Goal: Task Accomplishment & Management: Use online tool/utility

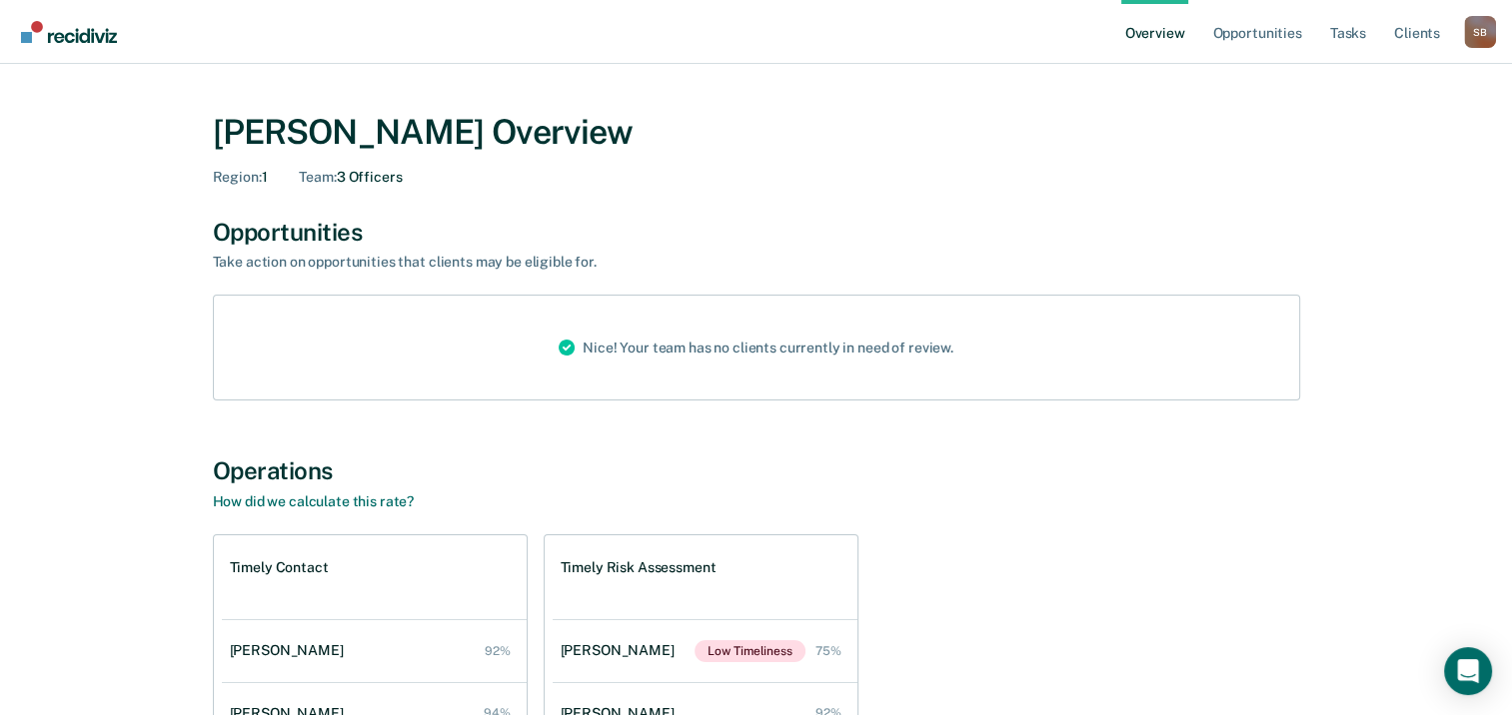
click at [1152, 29] on link "Overview" at bounding box center [1155, 32] width 68 height 64
click at [117, 36] on img "Main navigation" at bounding box center [70, 32] width 96 height 22
click at [1245, 36] on link "Opportunities" at bounding box center [1256, 32] width 97 height 64
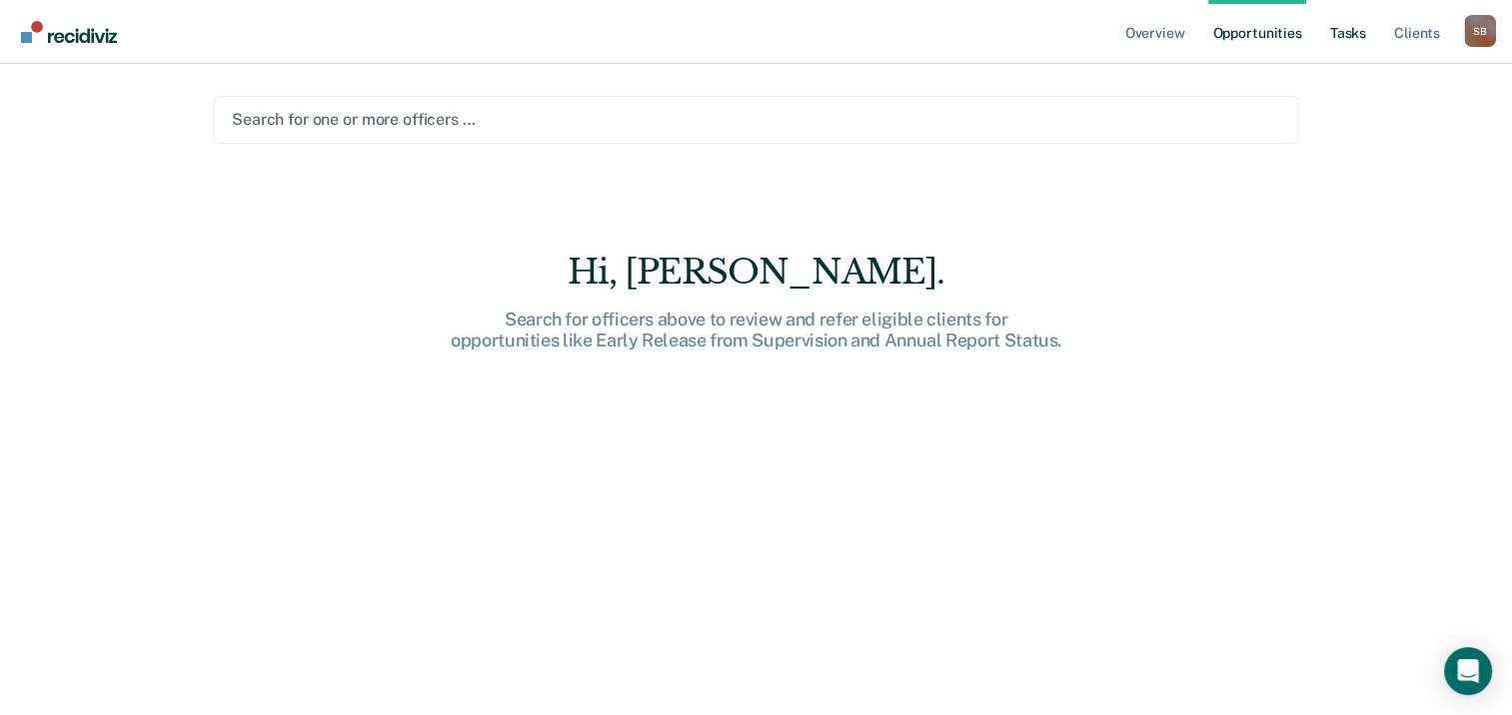
click at [1353, 35] on link "Tasks" at bounding box center [1348, 32] width 44 height 64
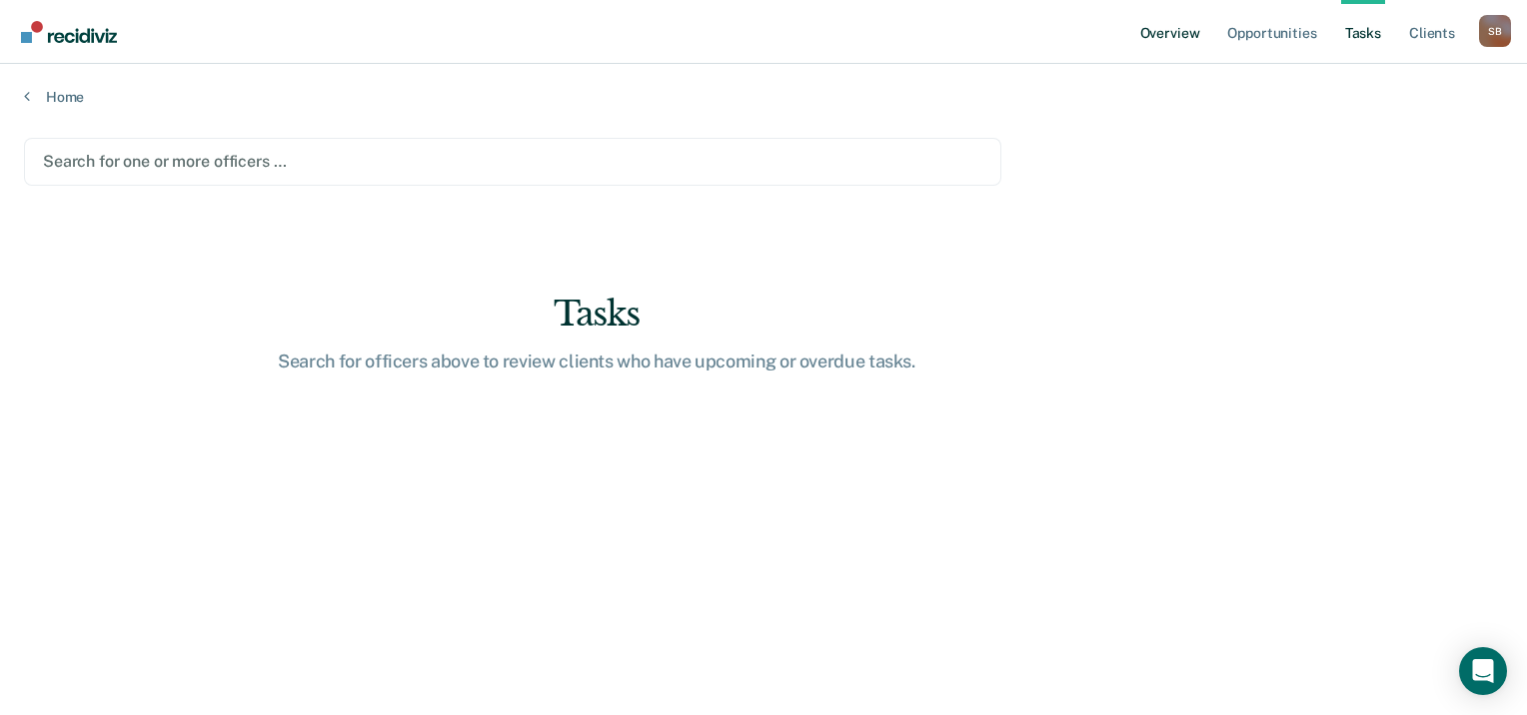
click at [1179, 36] on link "Overview" at bounding box center [1170, 32] width 68 height 64
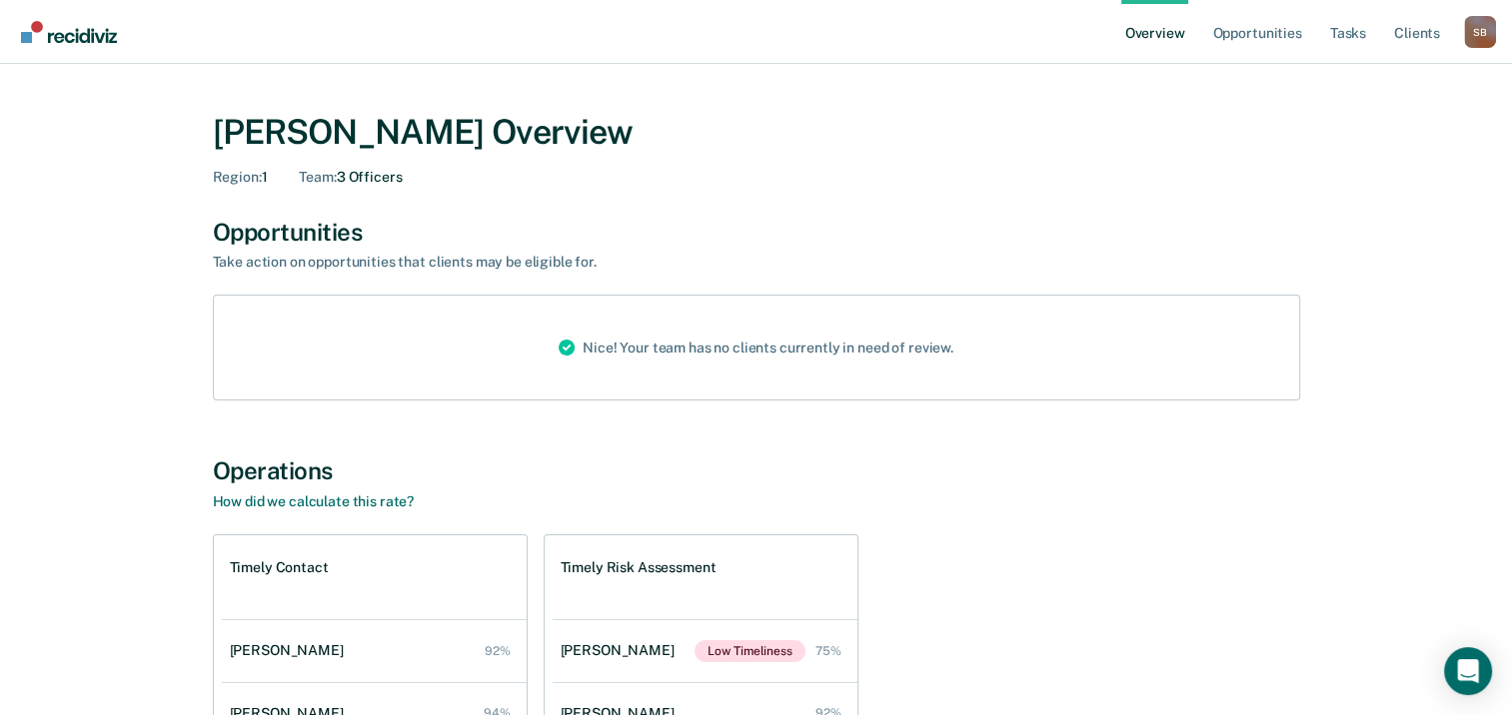
click at [1175, 38] on link "Overview" at bounding box center [1155, 32] width 68 height 64
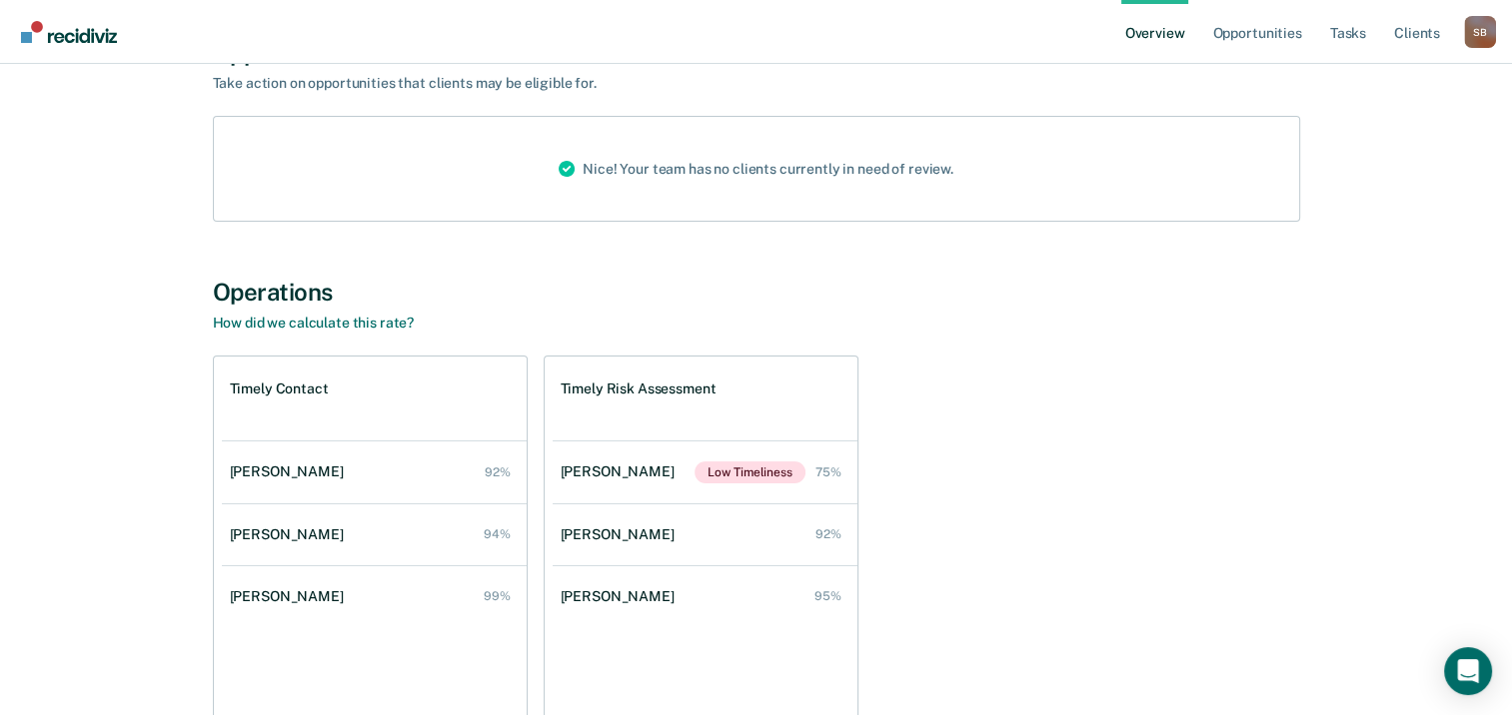
scroll to position [300, 0]
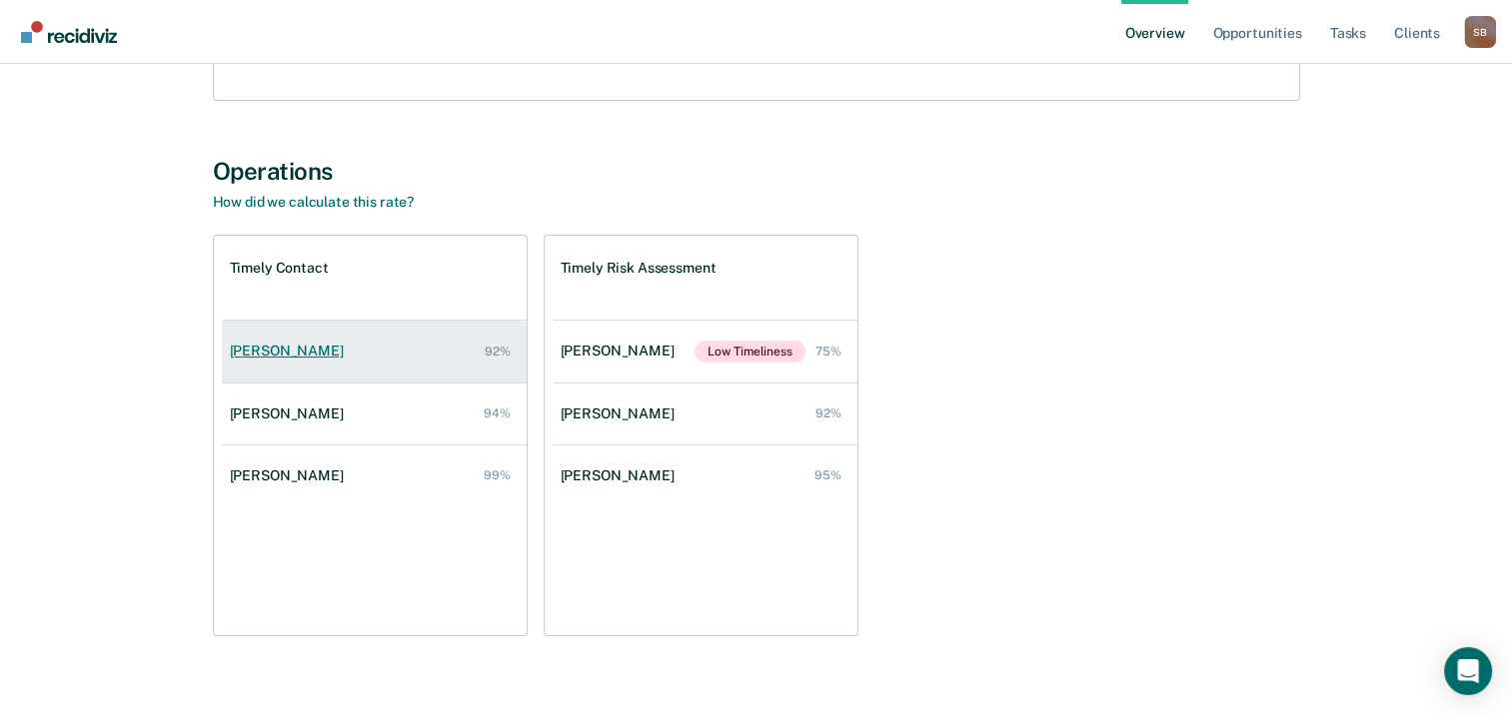
click at [324, 341] on link "[PERSON_NAME] 92%" at bounding box center [374, 351] width 305 height 57
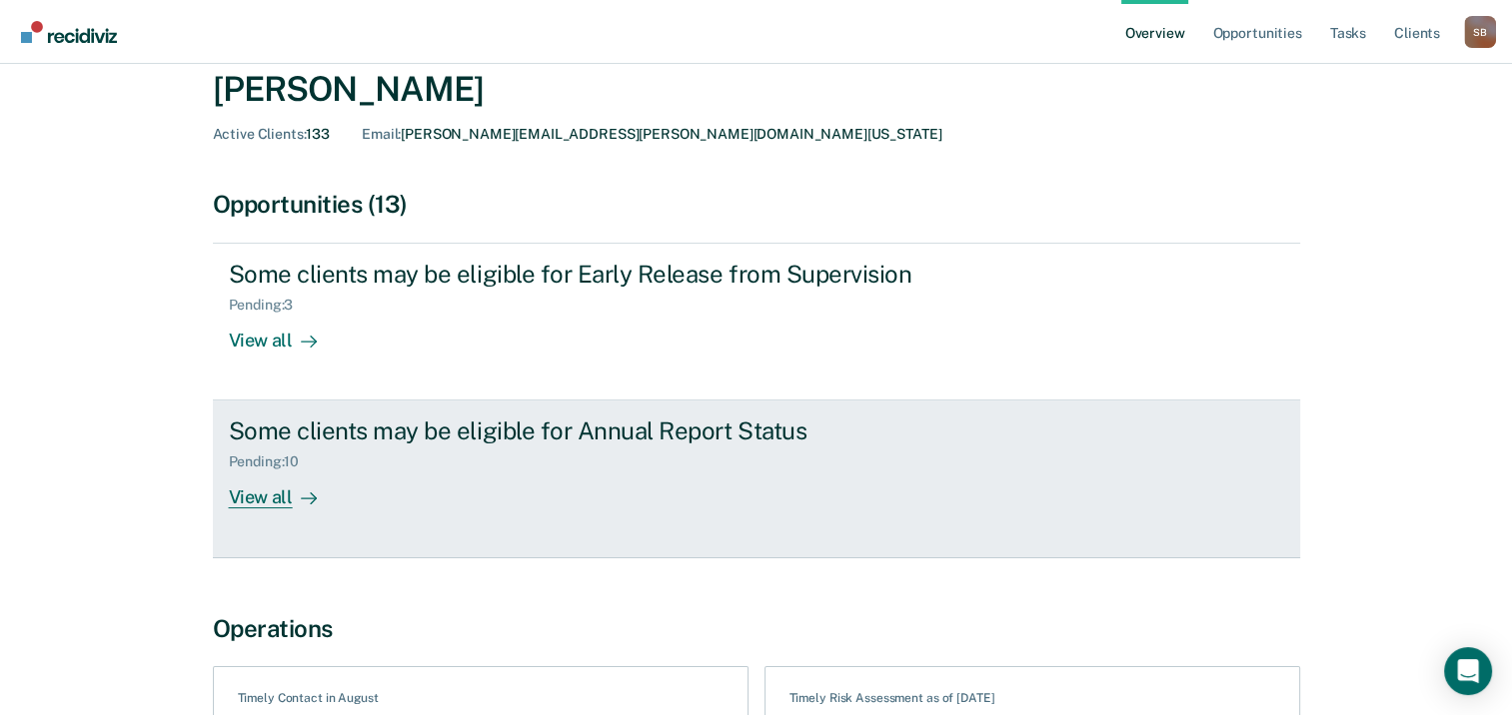
scroll to position [200, 0]
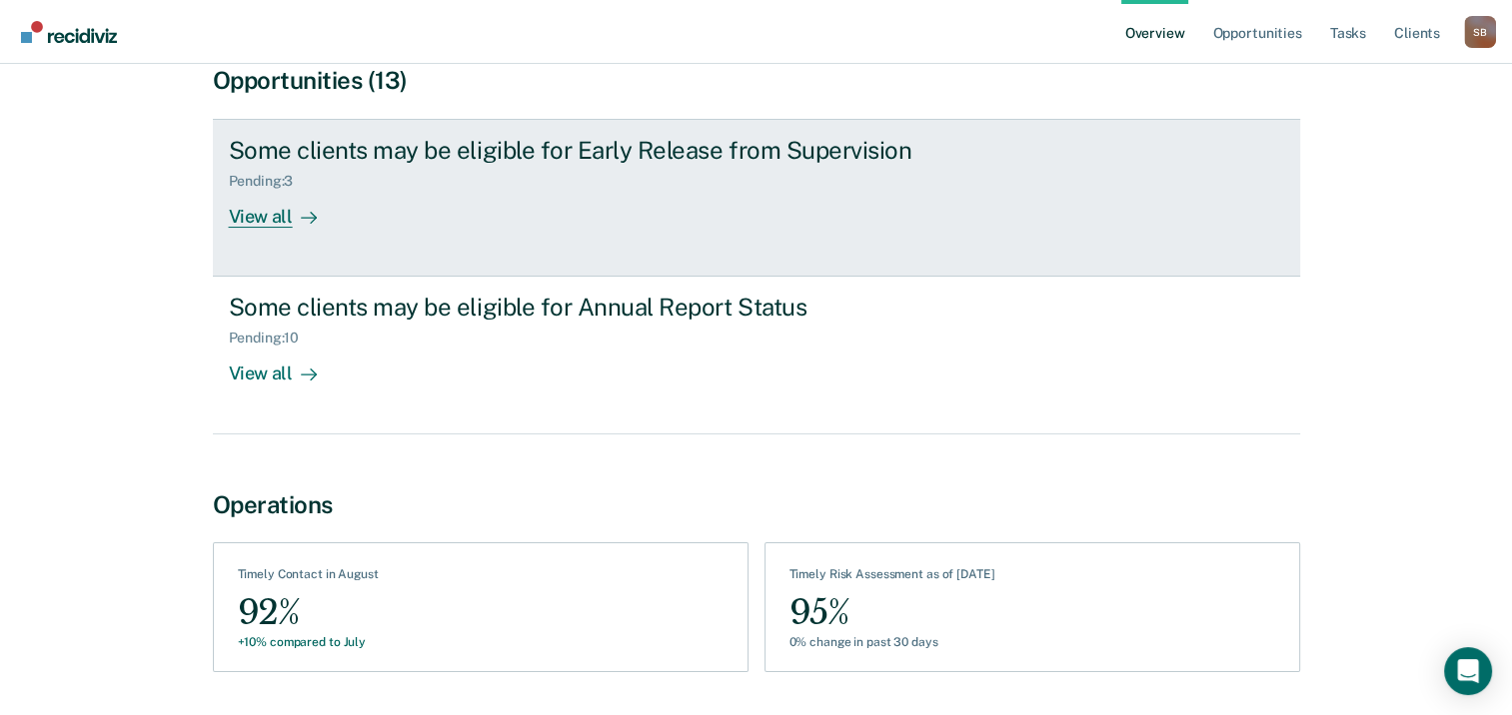
click at [398, 230] on link "Some clients may be eligible for Early Release from Supervision Pending : 3 Vie…" at bounding box center [756, 198] width 1087 height 158
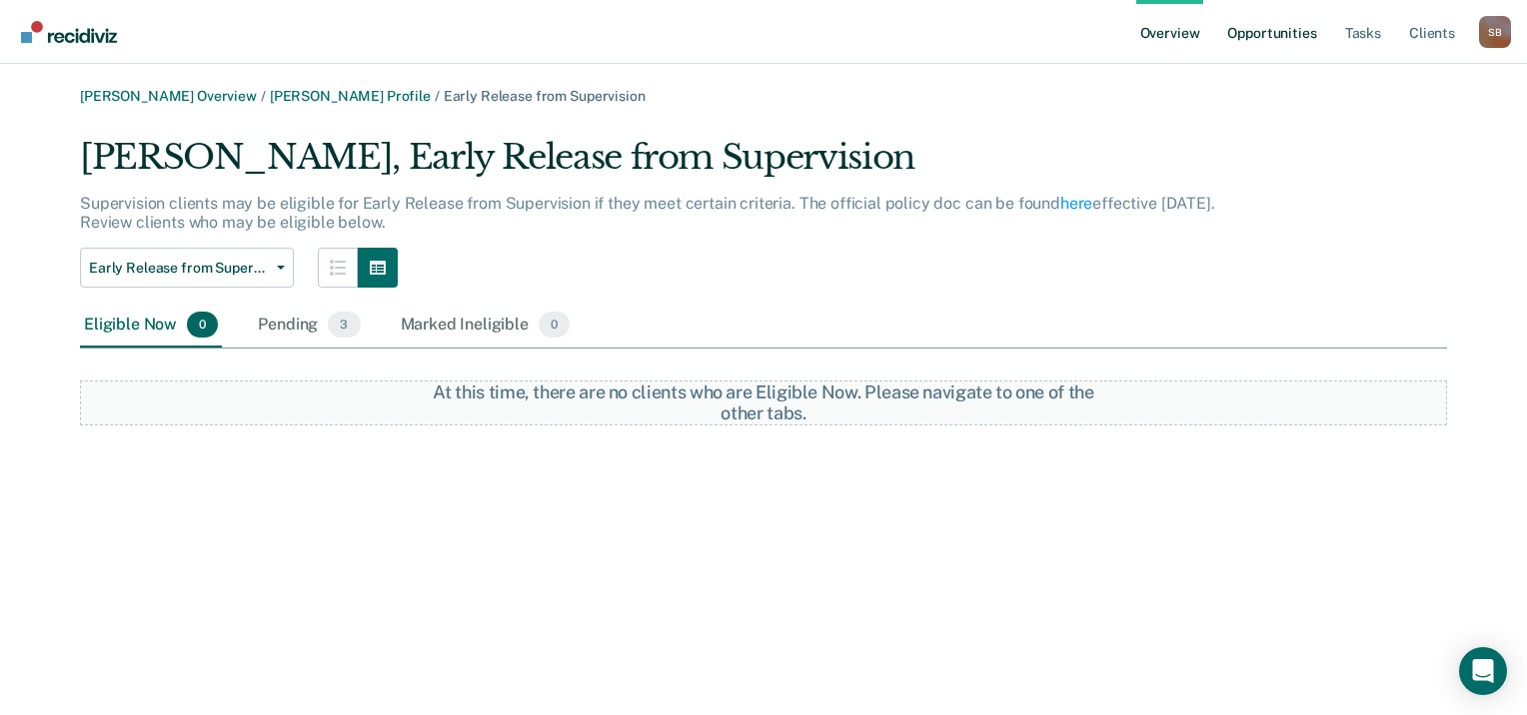
click at [1277, 19] on link "Opportunities" at bounding box center [1271, 32] width 97 height 64
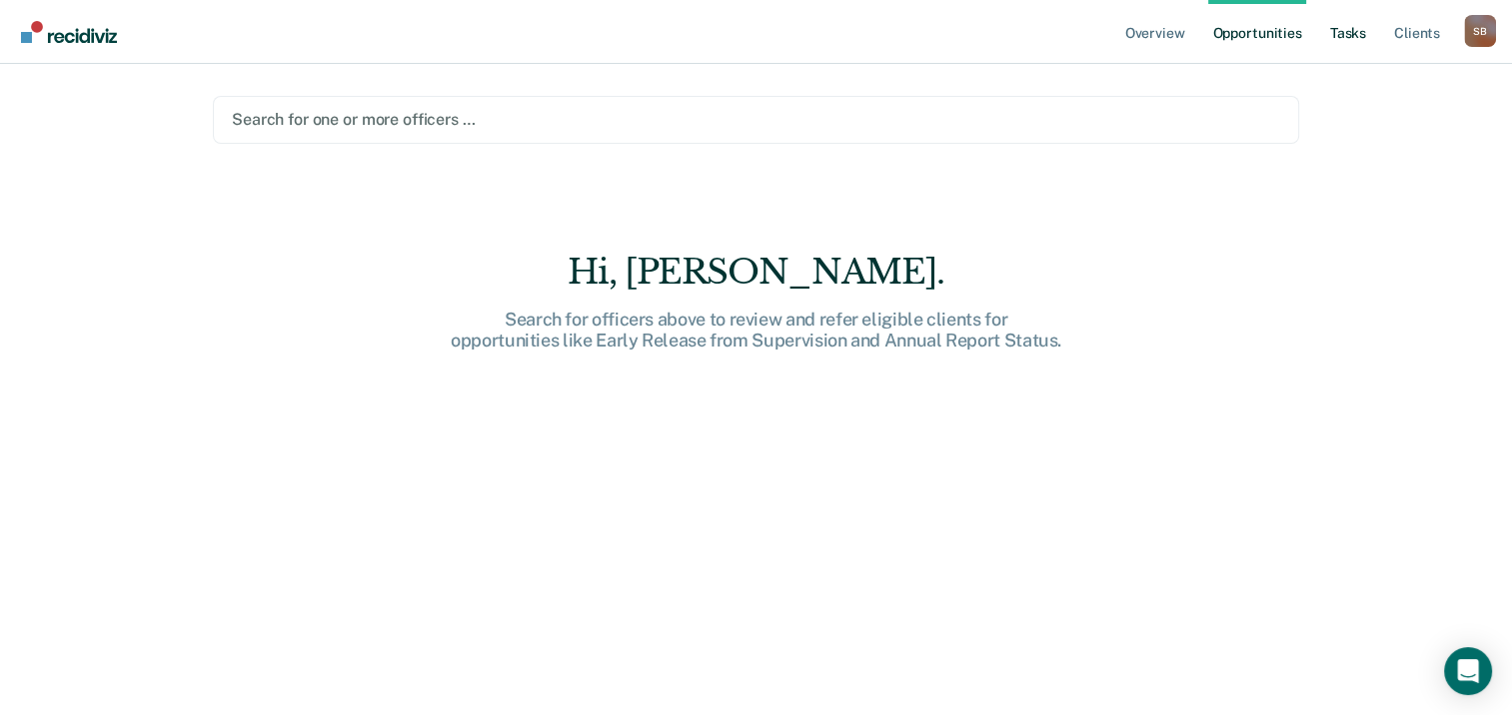
click at [1363, 31] on link "Tasks" at bounding box center [1348, 32] width 44 height 64
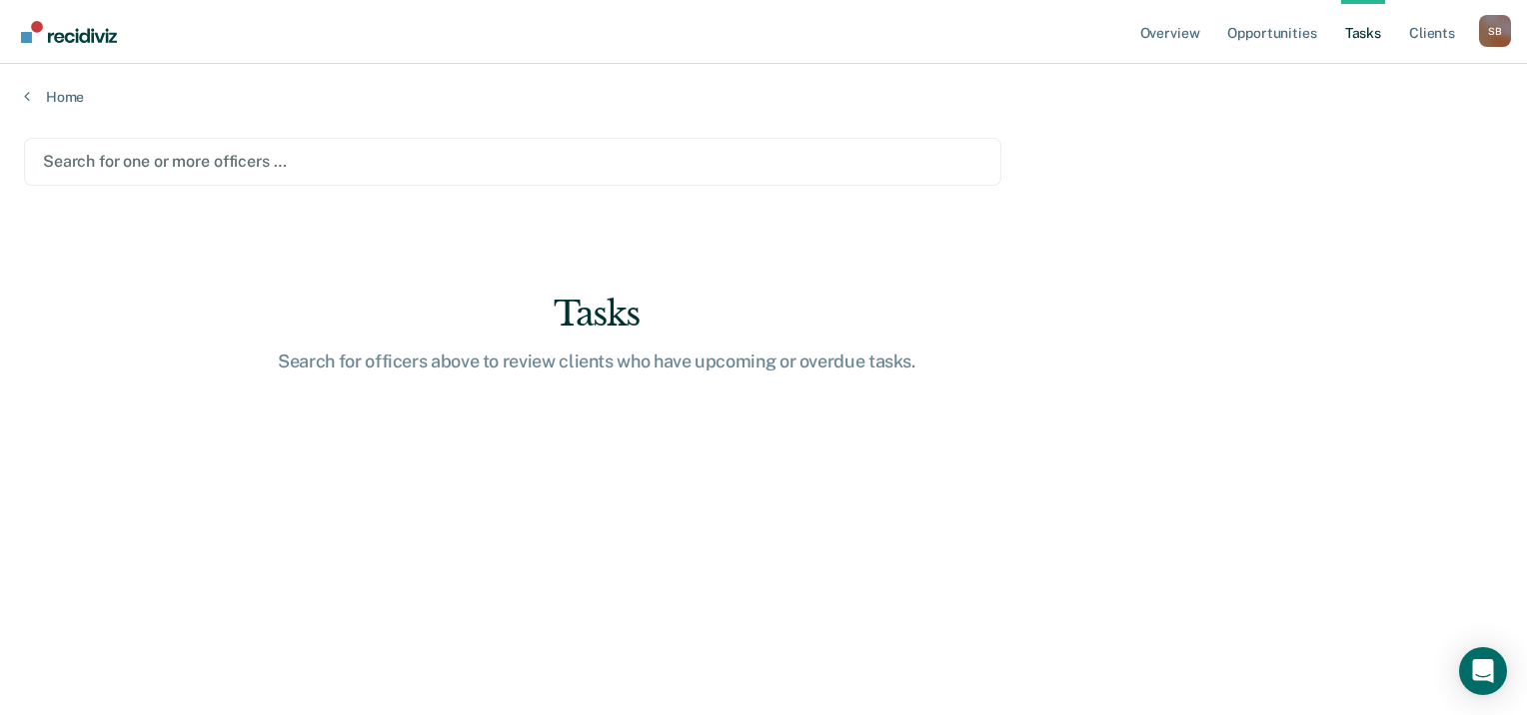
click at [420, 148] on div "Search for one or more officers …" at bounding box center [512, 161] width 943 height 27
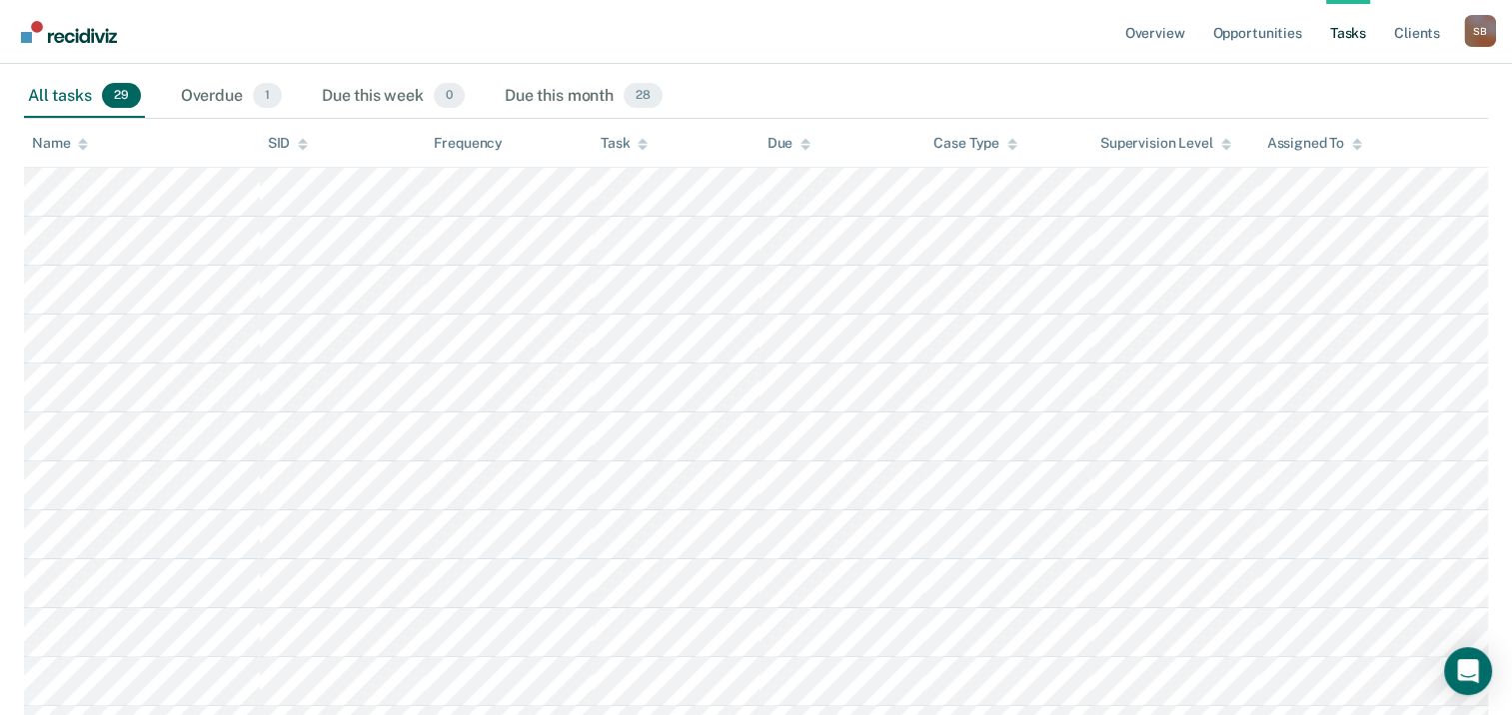
scroll to position [200, 0]
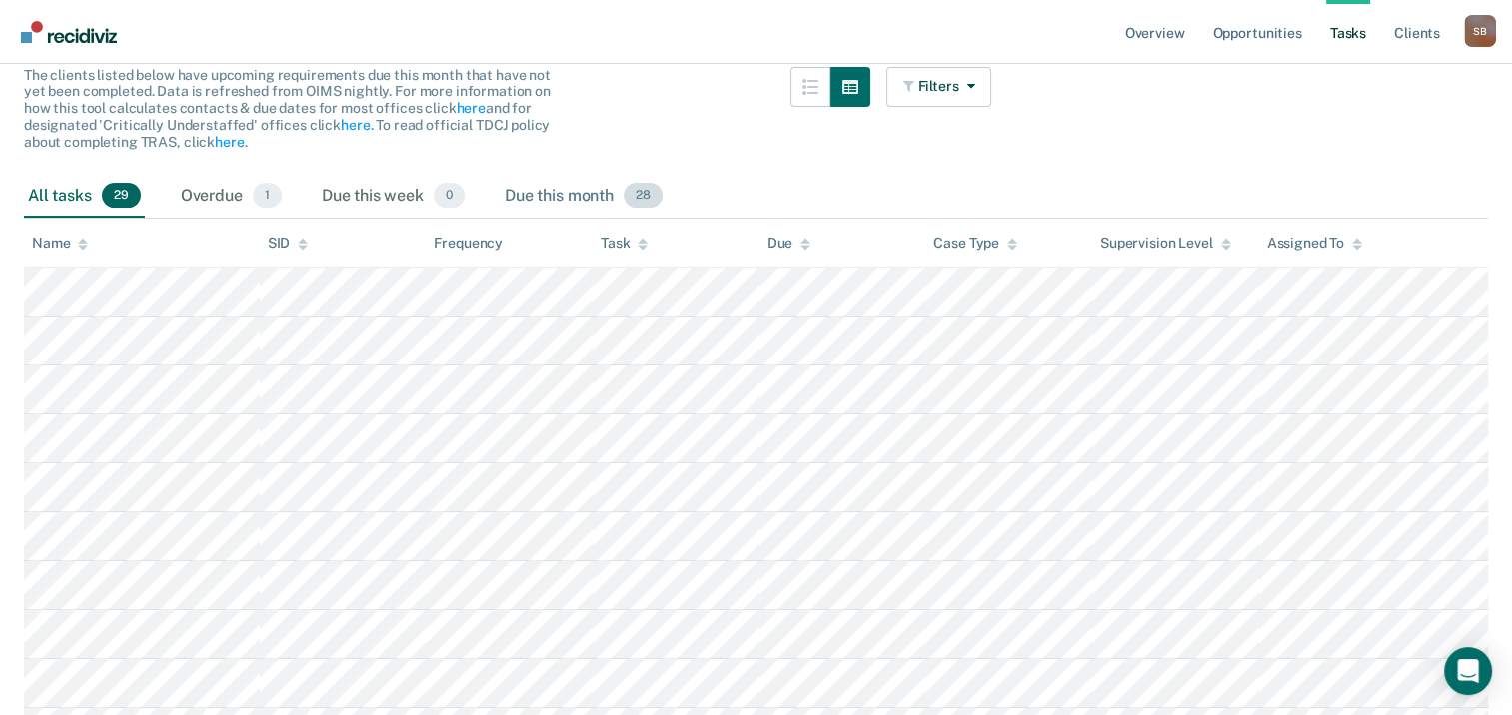
click at [570, 200] on div "Due this month 28" at bounding box center [584, 197] width 166 height 44
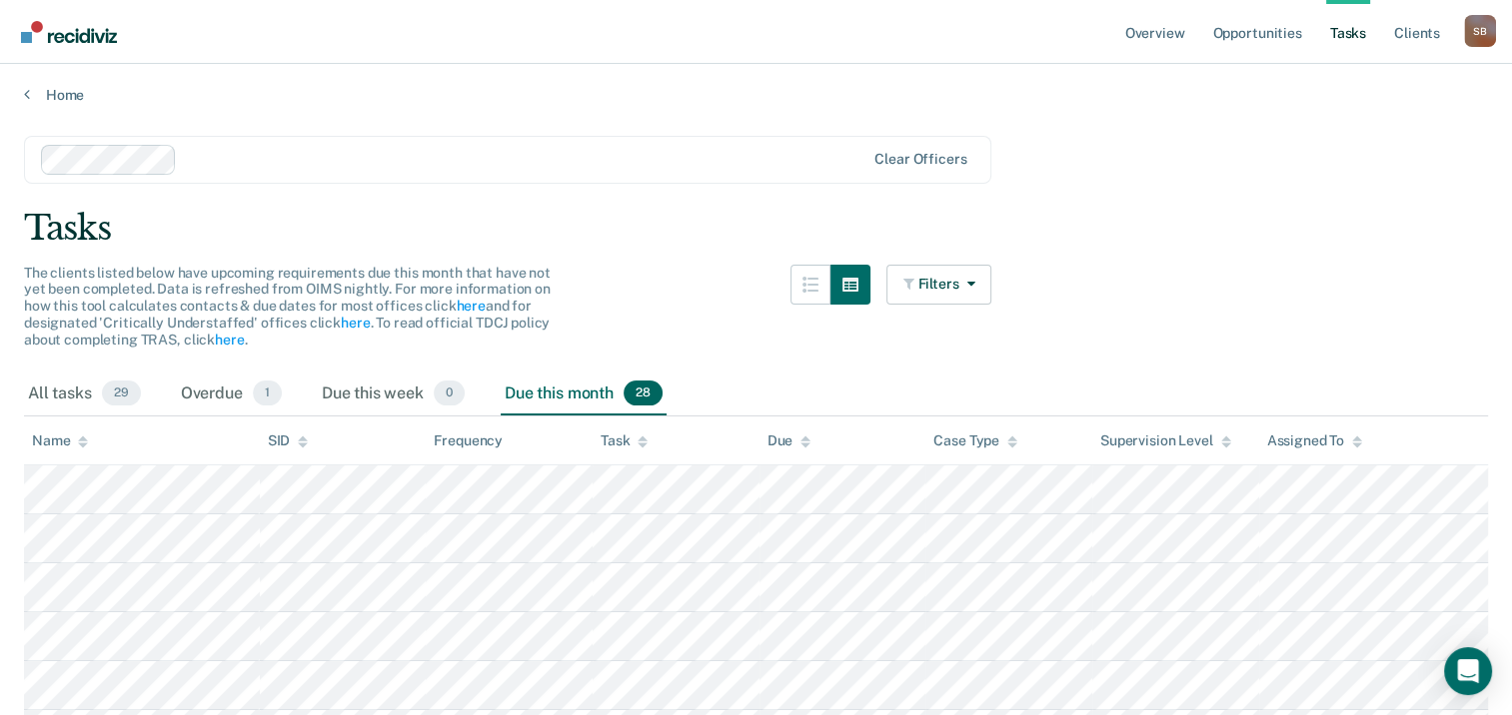
scroll to position [0, 0]
click at [992, 286] on button "Filters" at bounding box center [939, 287] width 106 height 40
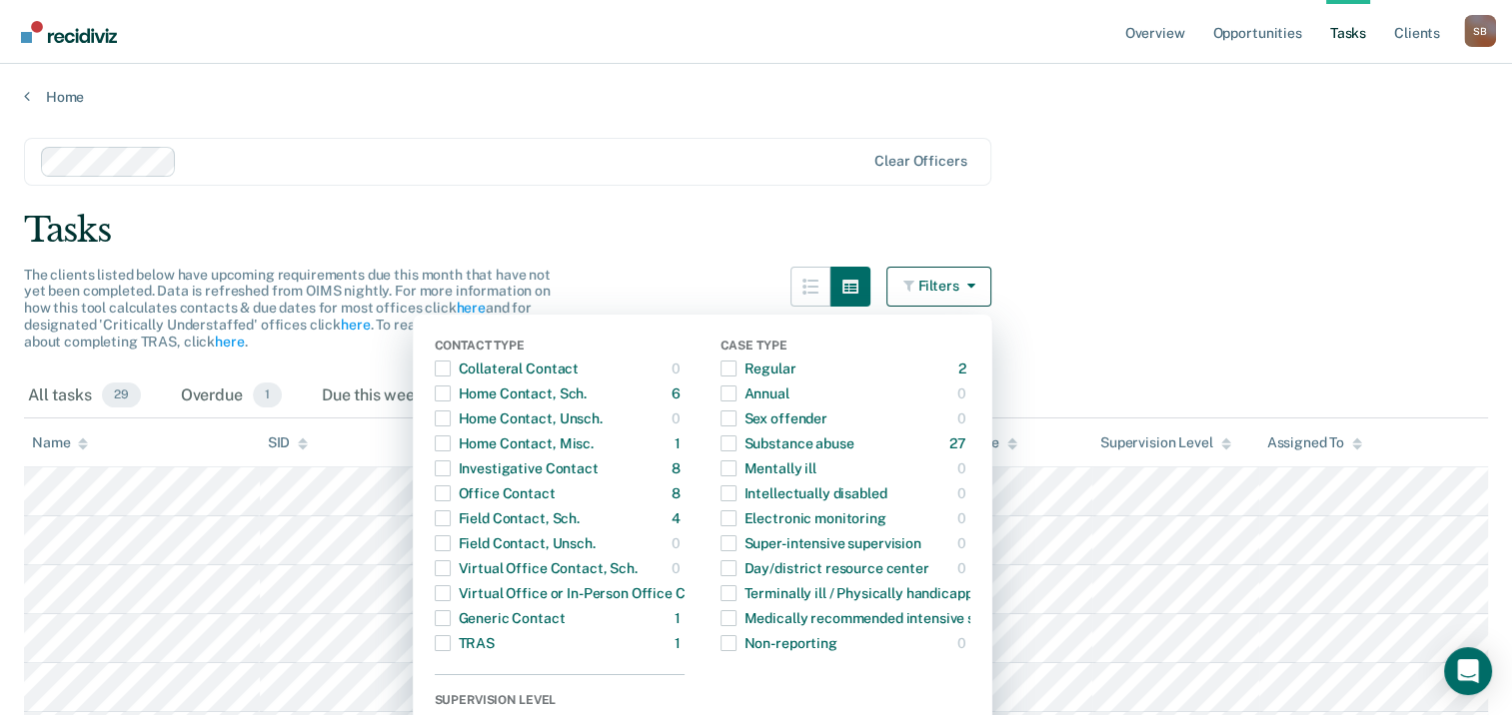
click at [992, 286] on button "Filters" at bounding box center [939, 287] width 106 height 40
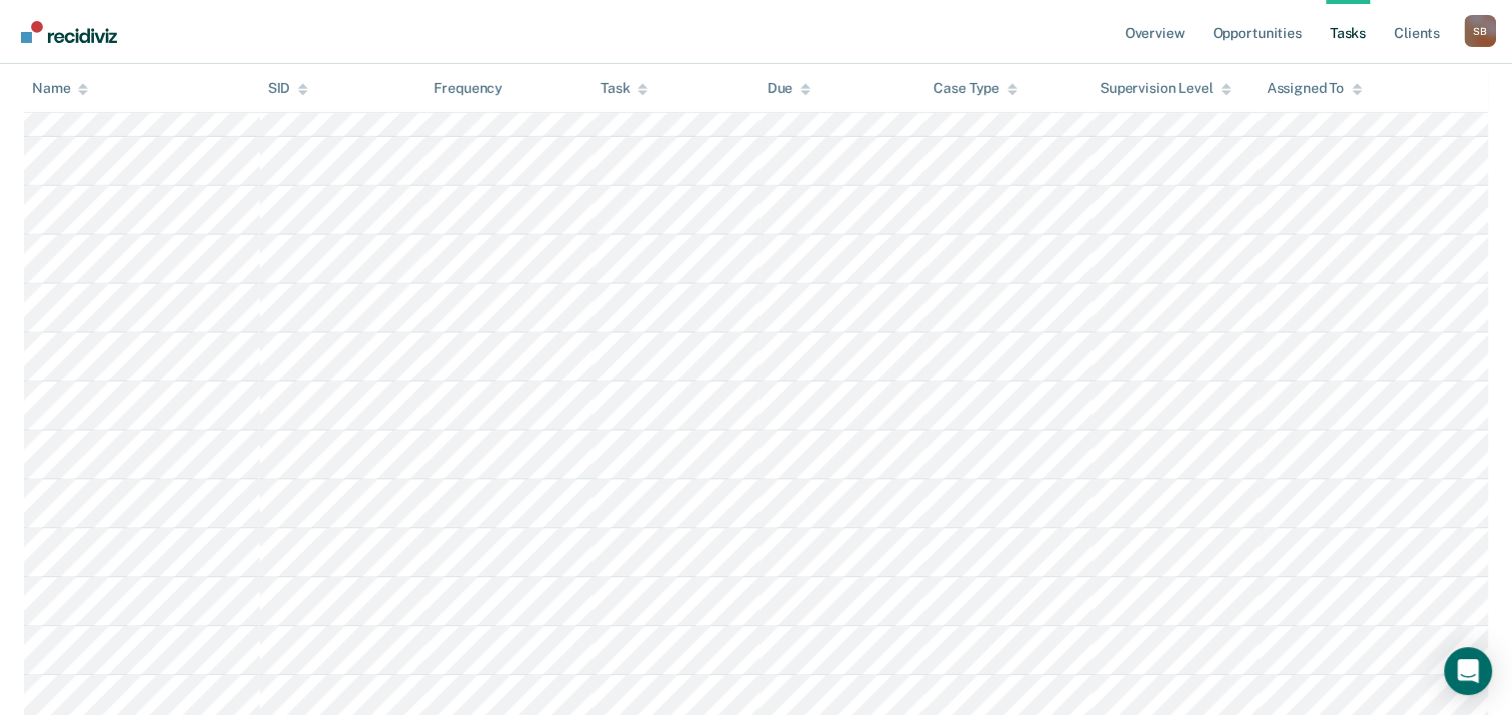
scroll to position [799, 0]
